Goal: Task Accomplishment & Management: Manage account settings

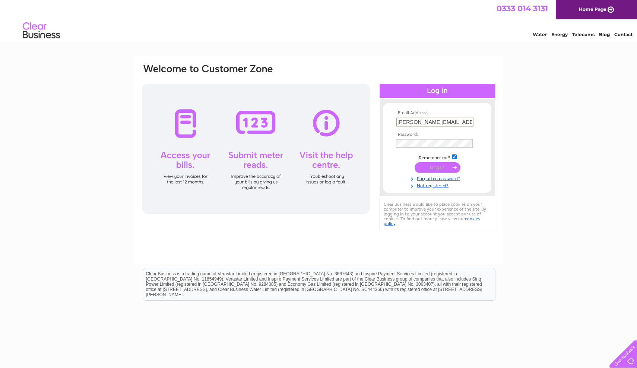
type input "[PERSON_NAME][EMAIL_ADDRESS][PERSON_NAME][DOMAIN_NAME][PERSON_NAME]"
click at [433, 167] on input "submit" at bounding box center [437, 167] width 46 height 10
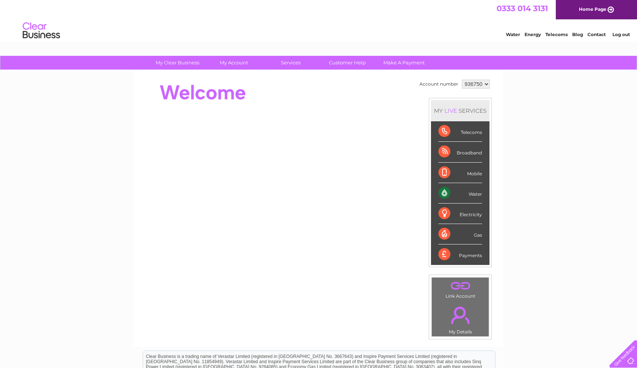
click at [477, 193] on div "Water" at bounding box center [460, 193] width 44 height 20
click at [449, 194] on div "Water" at bounding box center [460, 193] width 44 height 20
click at [512, 35] on link "Water" at bounding box center [513, 35] width 14 height 6
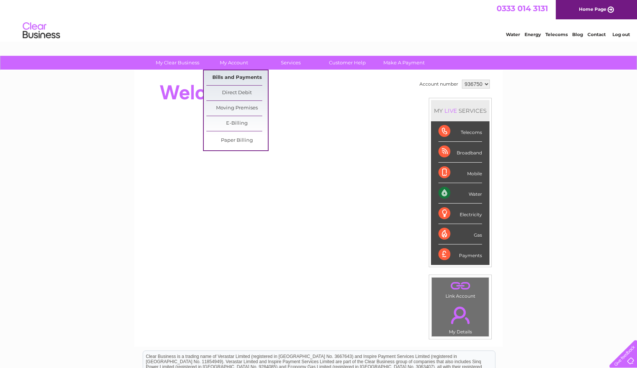
click at [231, 75] on link "Bills and Payments" at bounding box center [236, 77] width 61 height 15
